Goal: Check status: Check status

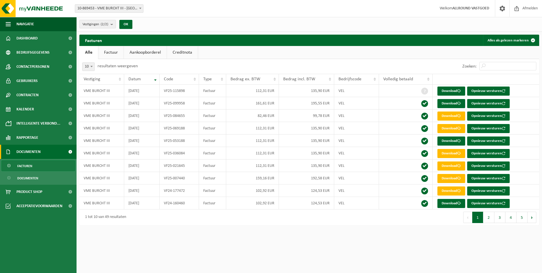
click at [21, 164] on span "Facturen" at bounding box center [24, 165] width 15 height 11
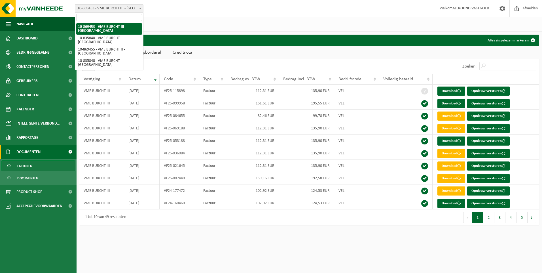
click at [141, 8] on b at bounding box center [140, 8] width 2 height 1
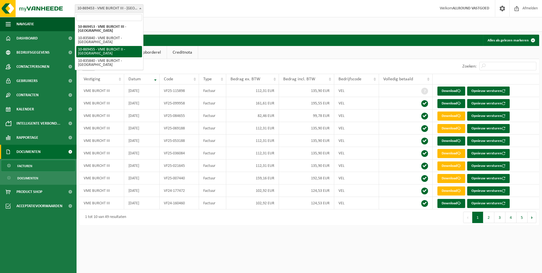
select select "104176"
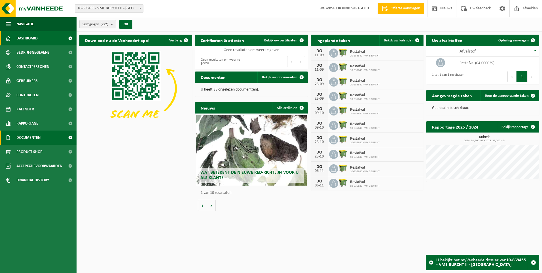
click at [21, 136] on span "Documenten" at bounding box center [28, 137] width 24 height 14
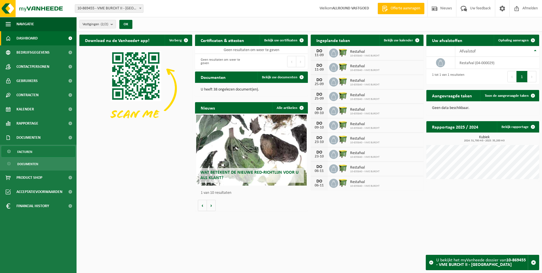
click at [25, 148] on span "Facturen" at bounding box center [24, 151] width 15 height 11
